Goal: Information Seeking & Learning: Compare options

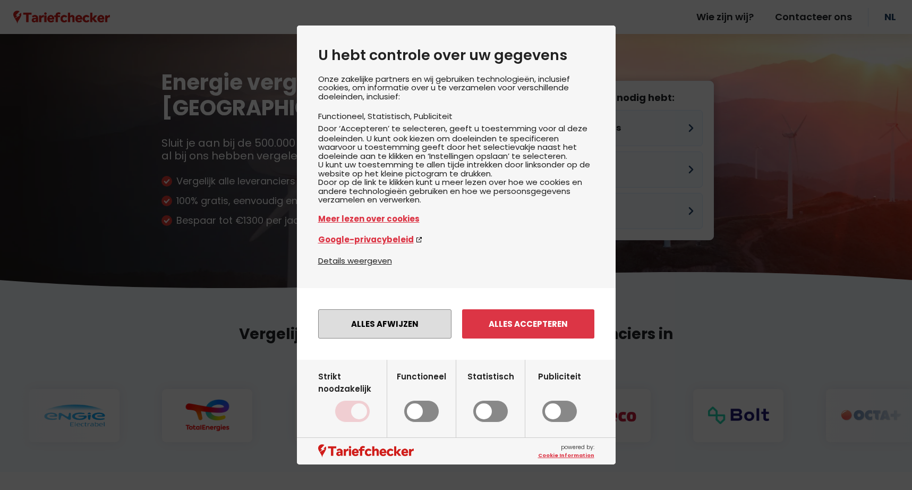
click at [426, 325] on button "Alles afwijzen" at bounding box center [384, 323] width 133 height 29
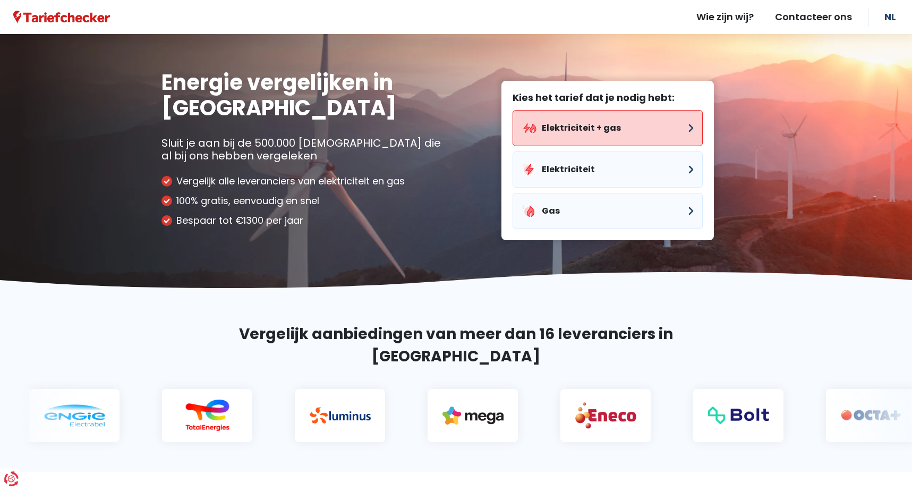
click at [685, 129] on button "Elektriciteit + gas" at bounding box center [607, 128] width 190 height 36
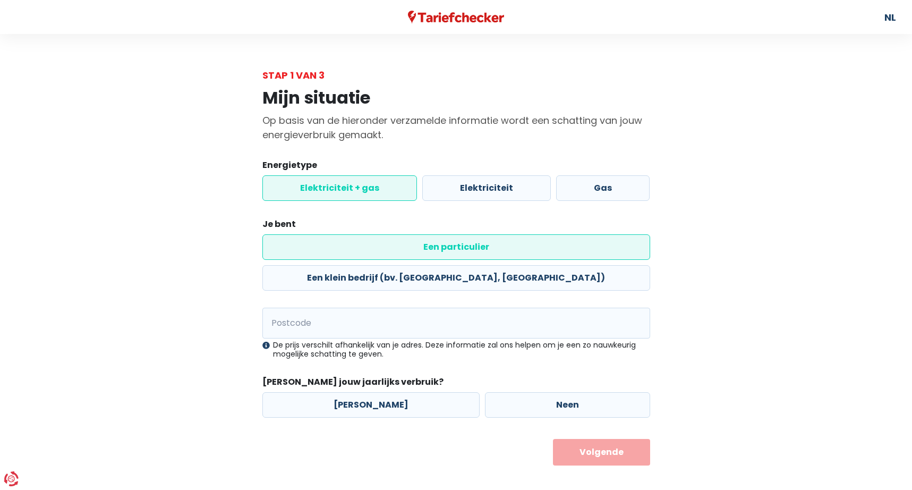
click at [359, 190] on label "Elektriciteit + gas" at bounding box center [339, 187] width 155 height 25
click at [359, 190] on input "Elektriciteit + gas" at bounding box center [339, 187] width 155 height 25
click at [360, 246] on label "Een particulier" at bounding box center [456, 246] width 388 height 25
click at [360, 246] on input "Een particulier" at bounding box center [456, 246] width 388 height 25
click at [319, 307] on input "Postcode" at bounding box center [456, 322] width 388 height 31
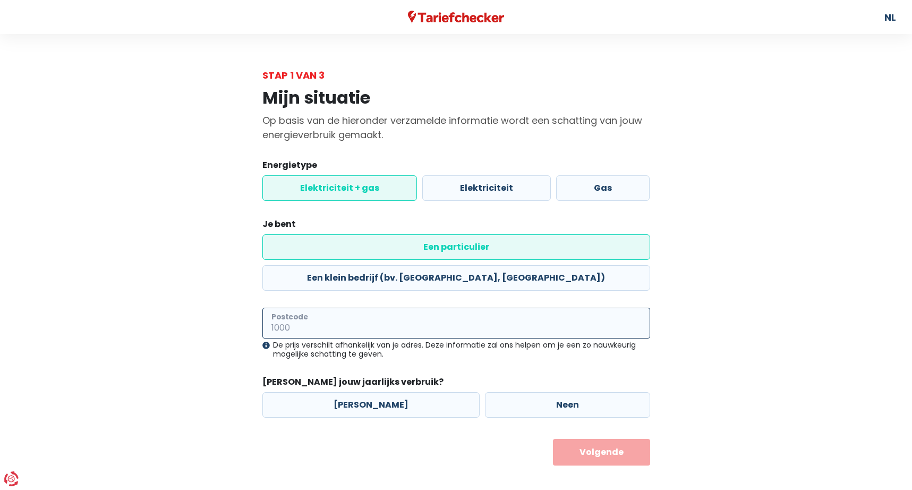
type input "2300"
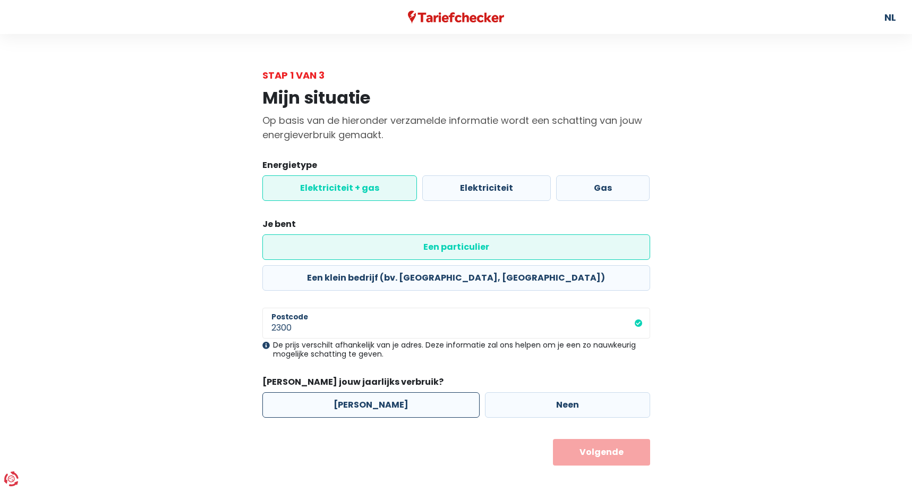
click at [348, 392] on label "[PERSON_NAME]" at bounding box center [370, 404] width 217 height 25
click at [348, 392] on input "[PERSON_NAME]" at bounding box center [370, 404] width 217 height 25
radio input "true"
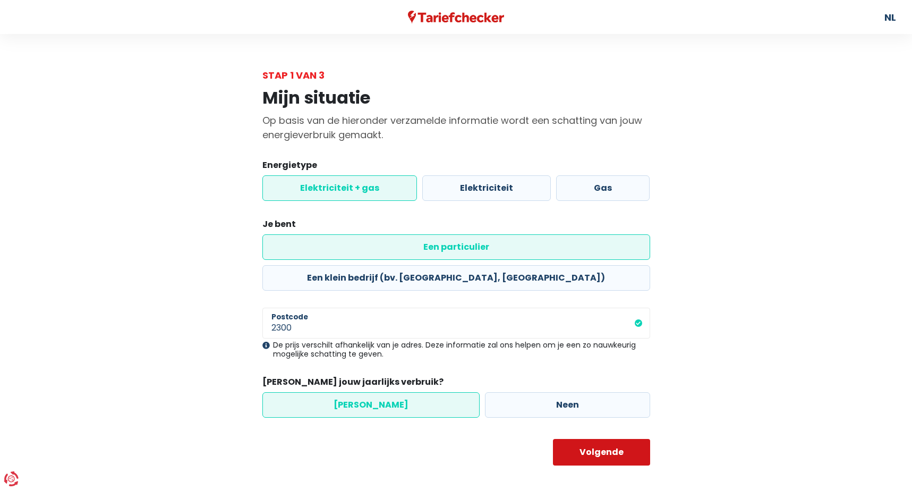
click at [585, 439] on button "Volgende" at bounding box center [601, 452] width 97 height 27
select select
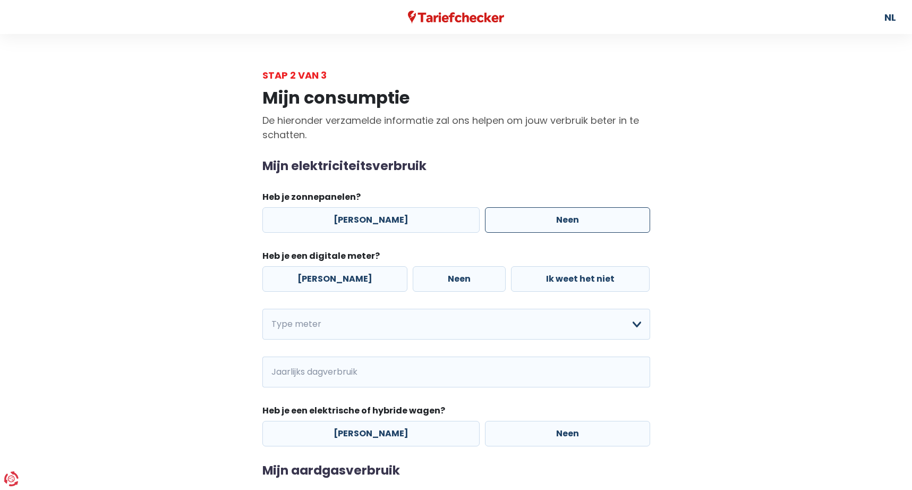
click at [510, 217] on label "Neen" at bounding box center [567, 219] width 165 height 25
click at [510, 217] on input "Neen" at bounding box center [567, 219] width 165 height 25
radio input "true"
click at [348, 274] on label "[PERSON_NAME]" at bounding box center [334, 278] width 145 height 25
click at [348, 274] on input "[PERSON_NAME]" at bounding box center [334, 278] width 145 height 25
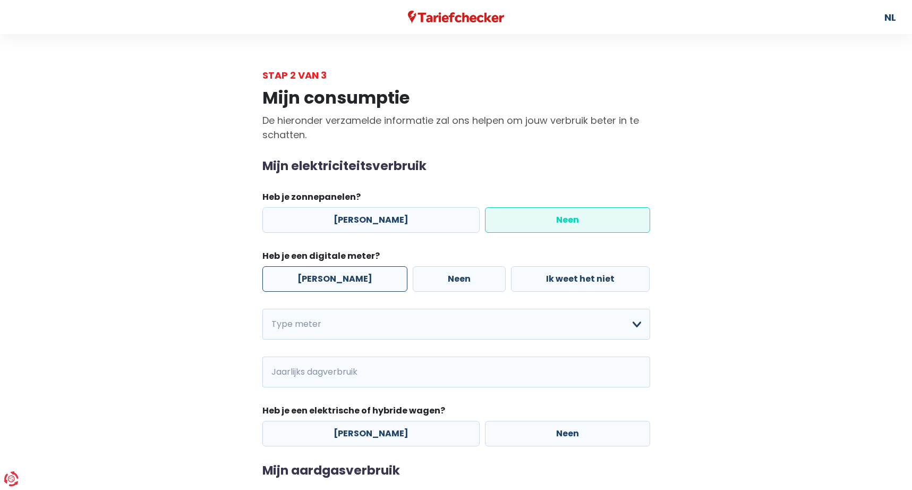
radio input "true"
select select "day_night_bi_hourly"
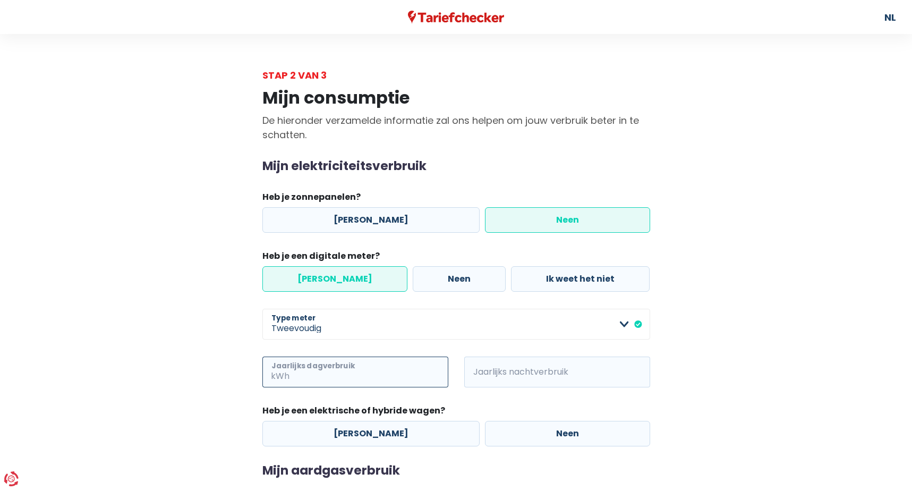
click at [315, 370] on input "Jaarlijks dagverbruik" at bounding box center [369, 371] width 157 height 31
type input "1020"
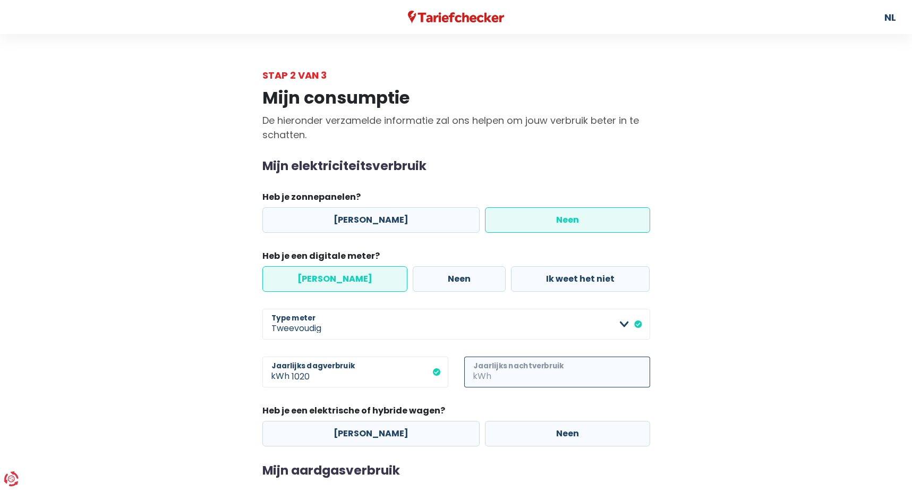
click at [495, 372] on input "Jaarlijks nachtverbruik" at bounding box center [571, 371] width 157 height 31
click at [290, 374] on span "kWh" at bounding box center [276, 371] width 29 height 31
click at [491, 372] on span "kWh" at bounding box center [478, 371] width 29 height 31
click at [510, 340] on div "Mijn elektriciteitsverbruik Heb je zonnepanelen? Ja Neen Heb je een digitale me…" at bounding box center [456, 302] width 388 height 287
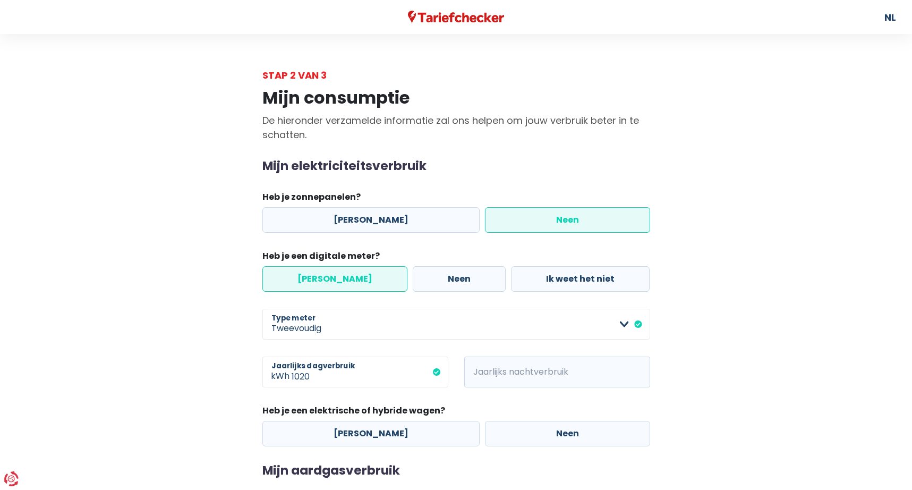
click at [492, 372] on span "kWh" at bounding box center [478, 371] width 29 height 31
click at [491, 369] on span "kWh" at bounding box center [478, 371] width 29 height 31
click at [481, 372] on span "kWh" at bounding box center [478, 371] width 29 height 31
click at [479, 369] on span "kWh" at bounding box center [478, 371] width 29 height 31
click at [474, 370] on span "kWh" at bounding box center [478, 371] width 29 height 31
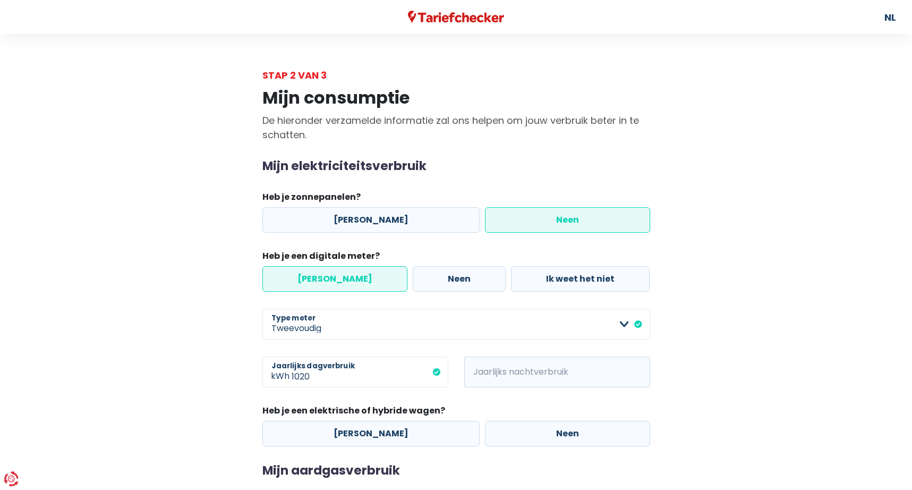
click at [474, 370] on span "kWh" at bounding box center [478, 371] width 29 height 31
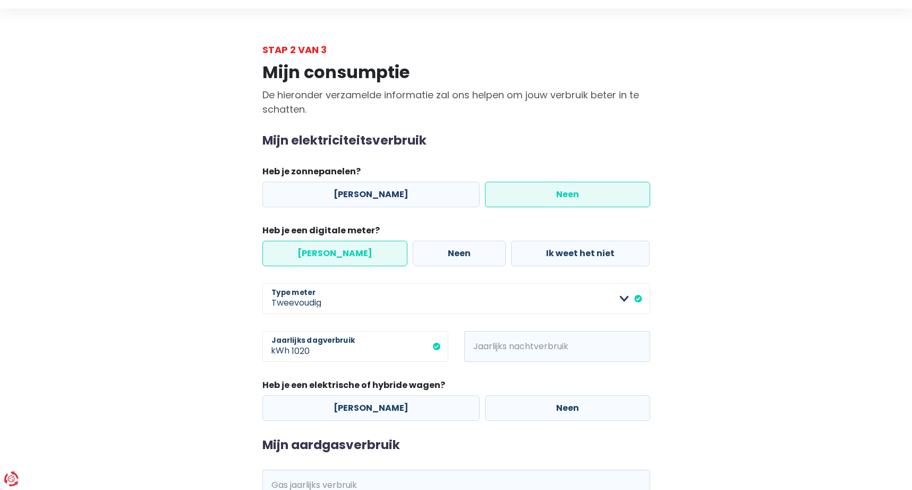
click at [483, 346] on span "kWh" at bounding box center [478, 346] width 29 height 31
click at [526, 354] on input "Jaarlijks nachtverbruik" at bounding box center [571, 346] width 157 height 31
type input "1672"
click at [504, 373] on div "1672 kWh Jaarlijks nachtverbruik" at bounding box center [557, 355] width 202 height 48
click at [546, 411] on label "Neen" at bounding box center [567, 407] width 165 height 25
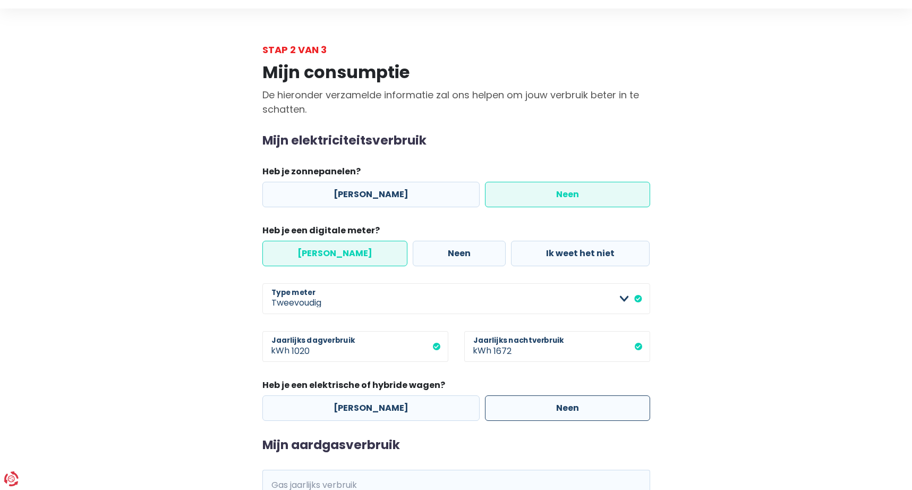
click at [546, 411] on input "Neen" at bounding box center [567, 407] width 165 height 25
radio input "true"
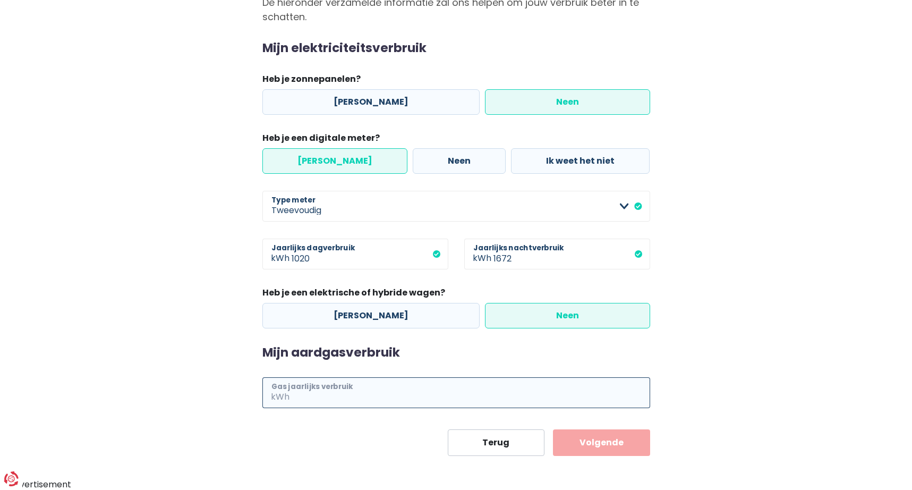
click at [356, 404] on input "Gas jaarlijks verbruik" at bounding box center [470, 392] width 358 height 31
type input "8499"
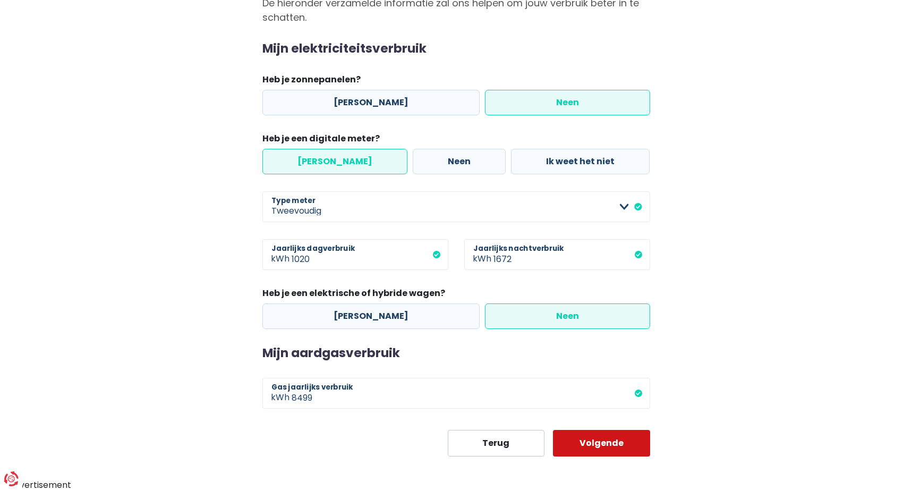
click at [612, 451] on button "Volgende" at bounding box center [601, 443] width 97 height 27
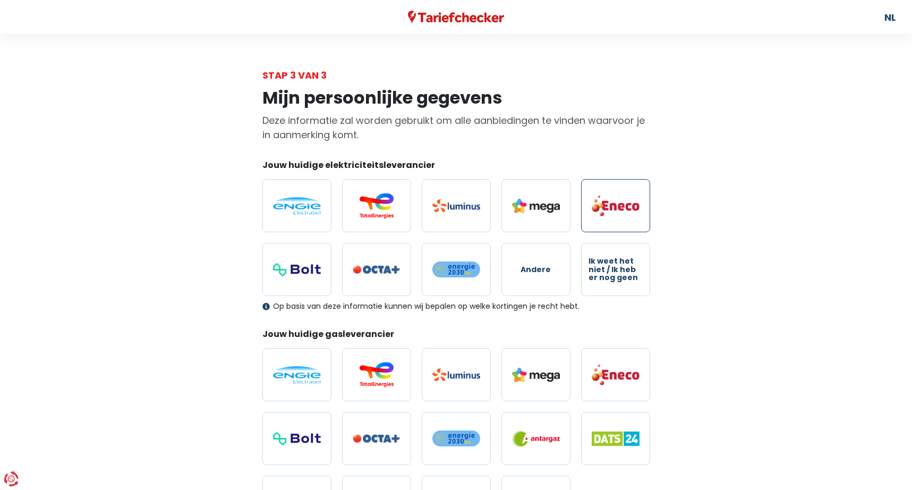
click at [614, 213] on img at bounding box center [615, 205] width 48 height 22
click at [614, 213] on input "radio" at bounding box center [615, 205] width 69 height 53
radio input "true"
click at [609, 376] on img at bounding box center [615, 374] width 48 height 22
click at [609, 376] on input "radio" at bounding box center [615, 374] width 69 height 53
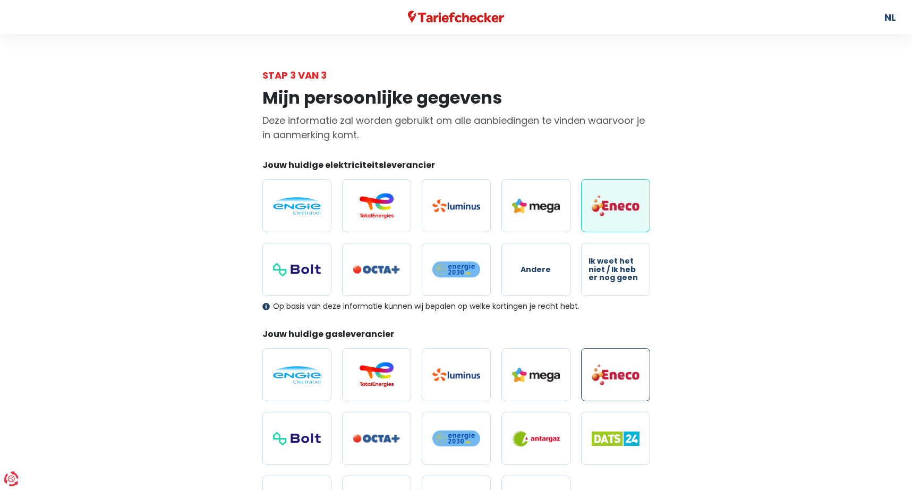
radio input "true"
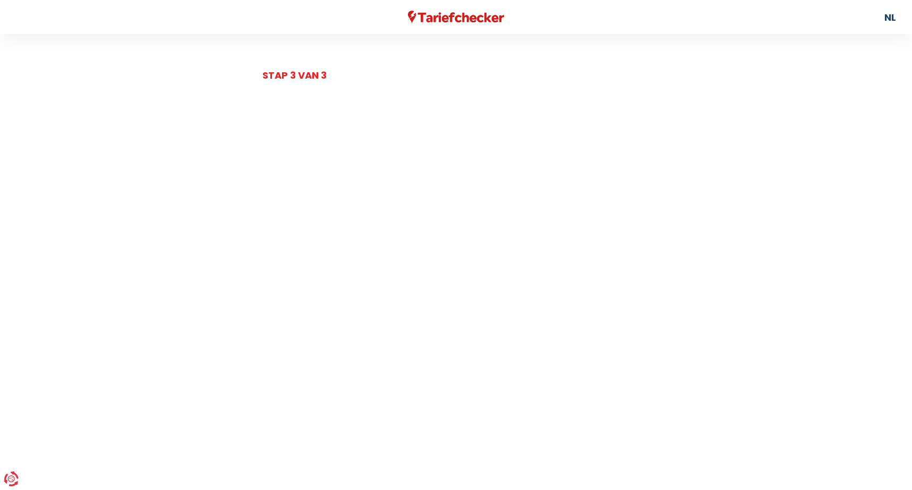
scroll to position [117, 0]
select select "day_night_bi_hourly"
